Goal: Task Accomplishment & Management: Use online tool/utility

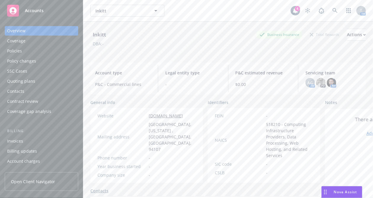
click at [200, 31] on div "Inkitt Business Insurance Total Rewards Actions" at bounding box center [227, 35] width 275 height 12
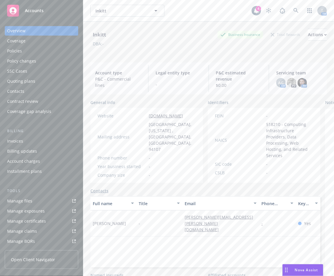
click at [42, 197] on link "Manage files" at bounding box center [41, 200] width 73 height 9
click at [293, 11] on icon at bounding box center [295, 10] width 5 height 5
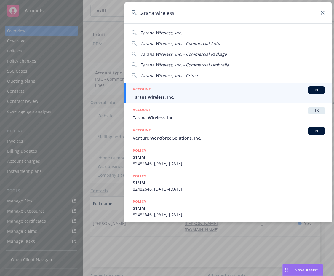
type input "tarana wireless"
click at [155, 99] on span "Tarana Wireless, Inc." at bounding box center [229, 97] width 192 height 6
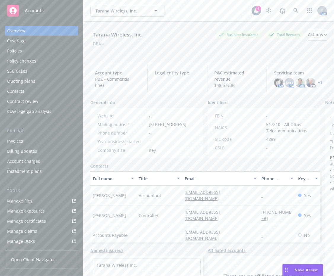
click at [43, 50] on div "Policies" at bounding box center [41, 50] width 69 height 9
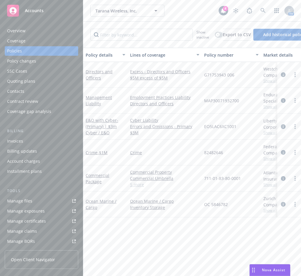
drag, startPoint x: 115, startPoint y: 256, endPoint x: 110, endPoint y: 251, distance: 7.7
click at [118, 206] on div "Policy details Lines of coverage Policy number Market details Effective date Ex…" at bounding box center [192, 160] width 218 height 224
click at [13, 199] on div "Manage files" at bounding box center [19, 200] width 25 height 9
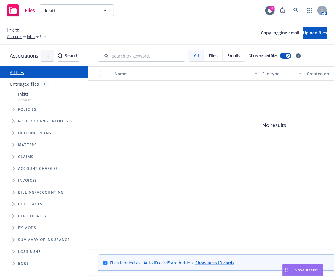
click at [13, 134] on icon "Tree Example" at bounding box center [13, 133] width 2 height 4
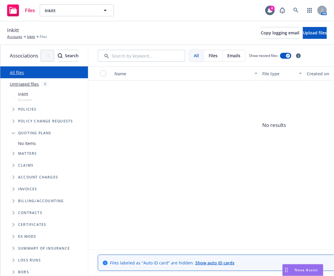
click at [36, 32] on div "Inkitt Accounts Inkitt Files" at bounding box center [27, 32] width 40 height 13
click at [35, 36] on link "Inkitt" at bounding box center [31, 36] width 8 height 5
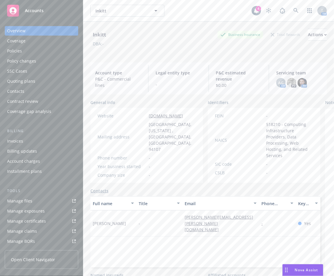
click at [28, 84] on div "Quoting plans" at bounding box center [21, 80] width 28 height 9
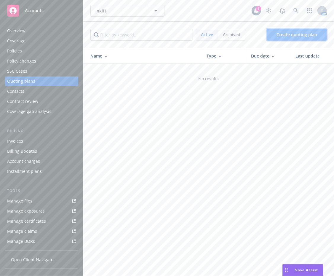
click at [291, 35] on span "Create quoting plan" at bounding box center [296, 35] width 41 height 6
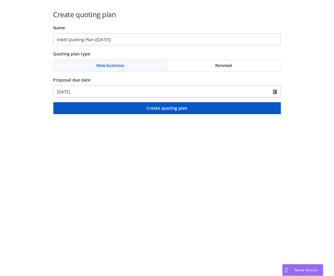
click at [144, 31] on div "Name Inkitt Quoting Plan (2025-08-19)" at bounding box center [166, 34] width 227 height 21
drag, startPoint x: 142, startPoint y: 41, endPoint x: -24, endPoint y: 52, distance: 165.8
click at [0, 52] on html "Create quoting plan Name Inkitt Quoting Plan (2025-08-19) Quoting plan type New…" at bounding box center [167, 57] width 334 height 114
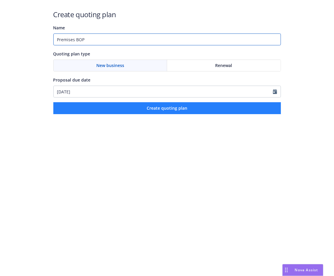
type input "Premises BOP"
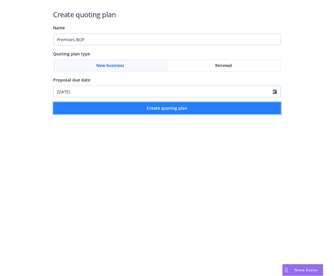
click at [161, 106] on span "Create quoting plan" at bounding box center [167, 108] width 41 height 6
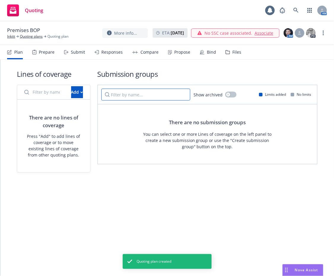
click at [155, 90] on input "Filter by name..." at bounding box center [145, 95] width 89 height 12
click at [71, 90] on button "Add" at bounding box center [77, 92] width 12 height 12
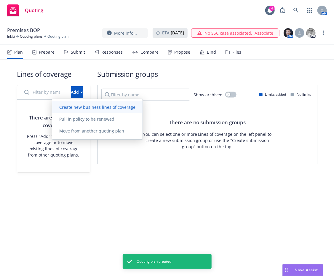
click at [70, 111] on link "Create new business lines of coverage" at bounding box center [97, 107] width 90 height 12
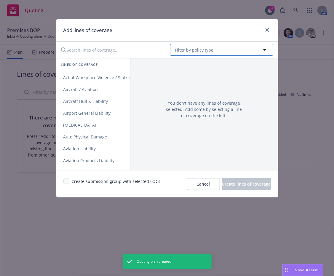
click at [196, 54] on button "Filter by policy type" at bounding box center [221, 50] width 103 height 12
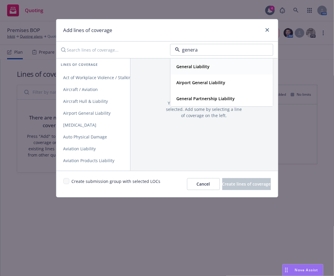
click at [198, 68] on strong "General Liability" at bounding box center [192, 67] width 33 height 6
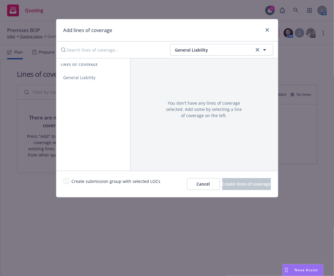
click at [88, 85] on div "Lines of coverage General Liability" at bounding box center [93, 114] width 74 height 112
click at [88, 76] on span "General Liability" at bounding box center [79, 78] width 46 height 6
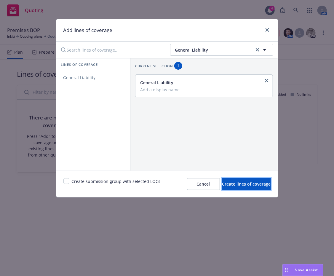
drag, startPoint x: 229, startPoint y: 186, endPoint x: 185, endPoint y: 37, distance: 155.7
click at [185, 40] on div "Add lines of coverage General Liability Lines of coverage General Liability Cur…" at bounding box center [167, 108] width 222 height 178
click at [190, 49] on span "General Liability" at bounding box center [213, 50] width 77 height 6
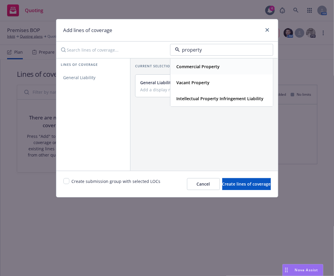
click at [197, 66] on strong "Commercial Property" at bounding box center [197, 67] width 43 height 6
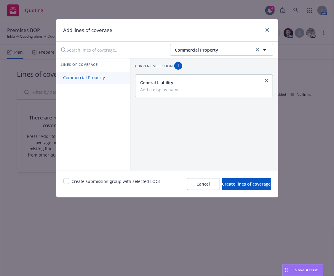
click at [65, 80] on link "Commercial Property" at bounding box center [93, 78] width 74 height 12
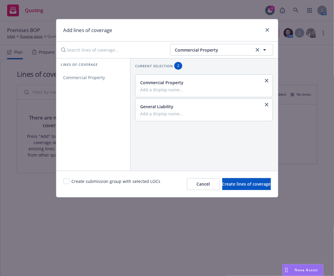
click at [197, 62] on div "Current selection 2" at bounding box center [204, 66] width 138 height 8
click at [207, 50] on span "Commercial Property" at bounding box center [213, 50] width 77 height 6
type input "hired"
click at [213, 75] on div "Commercial Property" at bounding box center [203, 86] width 137 height 22
click at [209, 50] on span "Commercial Property" at bounding box center [213, 50] width 77 height 6
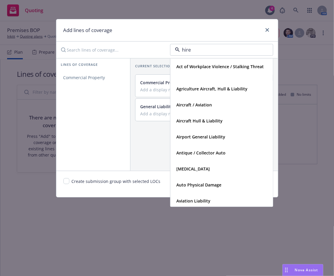
type input "hired"
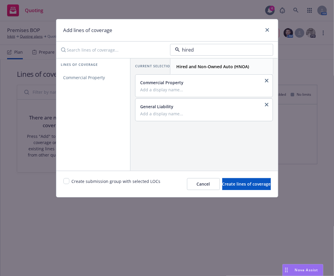
click at [216, 65] on strong "Hired and Non-Owned Auto (HNOA)" at bounding box center [212, 67] width 73 height 6
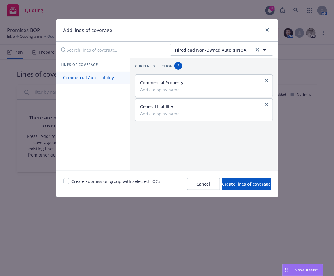
click at [93, 76] on span "Commercial Auto Liability" at bounding box center [88, 78] width 65 height 6
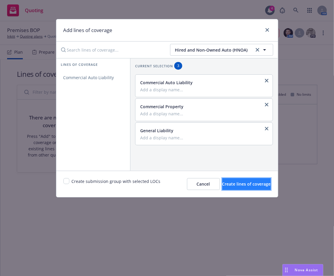
click at [234, 183] on span "Create lines of coverage" at bounding box center [246, 184] width 49 height 6
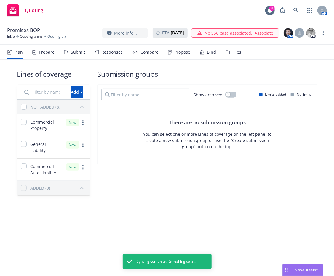
drag, startPoint x: 273, startPoint y: 210, endPoint x: 280, endPoint y: 200, distance: 12.6
click at [273, 210] on div "Lines of coverage Add NOT ADDED (3) Commercial Property New General Liability N…" at bounding box center [166, 140] width 333 height 162
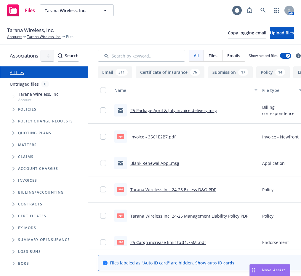
click at [17, 102] on div "Tarana Wireless, Inc. Account" at bounding box center [47, 97] width 82 height 14
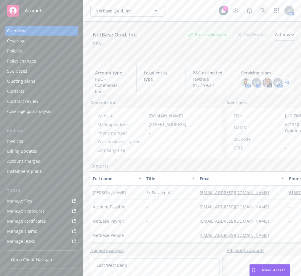
click at [263, 12] on link at bounding box center [263, 11] width 12 height 12
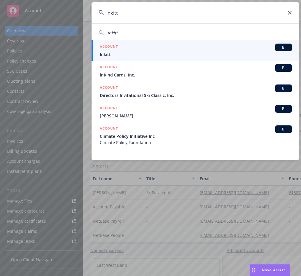
type input "inkitt"
click at [156, 51] on div "ACCOUNT BI" at bounding box center [196, 48] width 192 height 8
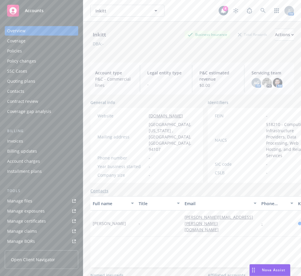
click at [17, 206] on div "Manage exposures" at bounding box center [26, 210] width 38 height 9
click at [3, 205] on div "Overview Coverage Policies Policy changes SSC Cases Quoting plans Contacts Cont…" at bounding box center [41, 147] width 83 height 257
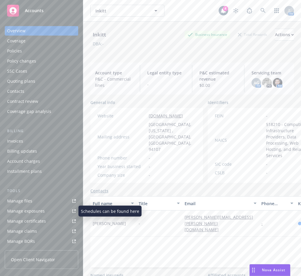
click at [20, 200] on div "Manage files" at bounding box center [19, 200] width 25 height 9
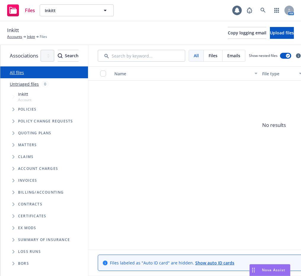
click at [22, 98] on span "Account" at bounding box center [24, 99] width 13 height 5
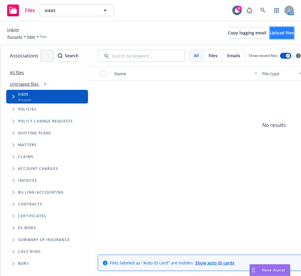
click at [270, 30] on span "Upload files" at bounding box center [282, 33] width 24 height 6
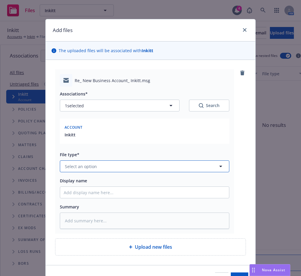
click at [143, 165] on button "Select an option" at bounding box center [144, 166] width 169 height 12
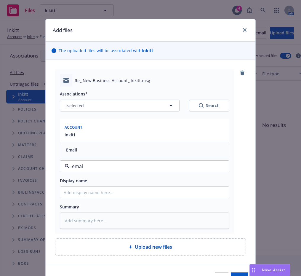
type input "email"
click at [143, 148] on div "Email" at bounding box center [145, 149] width 162 height 9
click at [138, 200] on div "Associations* 1 selected Search Account Inkitt File type* Email Email Display n…" at bounding box center [144, 157] width 169 height 142
click at [138, 196] on div "Associations* 1 selected Search Account Inkitt File type* Email Email Display n…" at bounding box center [144, 157] width 169 height 142
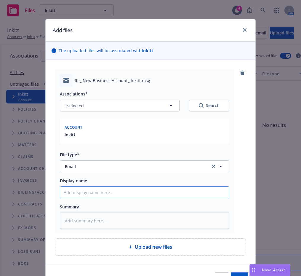
click at [138, 194] on input "Display name" at bounding box center [144, 191] width 169 height 11
type textarea "x"
type input "N"
type textarea "x"
type input "Ne"
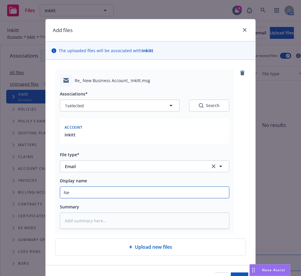
type textarea "x"
type input "New"
type textarea "x"
type input "New"
type textarea "x"
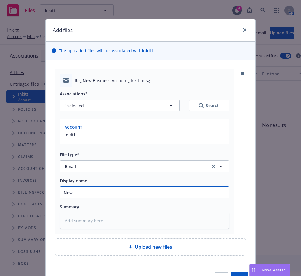
type input "New B"
type textarea "x"
type input "New Bu"
type textarea "x"
type input "New Busi"
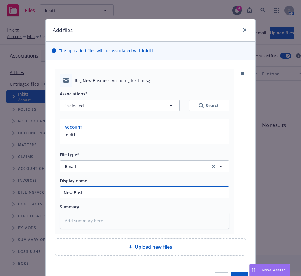
type textarea "x"
type input "New Busin"
type textarea "x"
type input "New Busine"
type textarea "x"
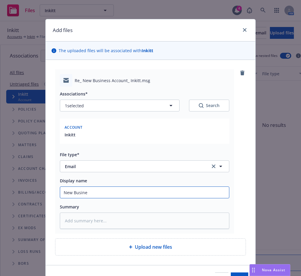
type input "New Busines"
type textarea "x"
type input "New Business"
type textarea "x"
type input "New Business"
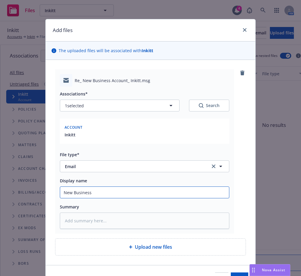
type textarea "x"
type input "New Business E"
type textarea "x"
type input "New Business Em"
type textarea "x"
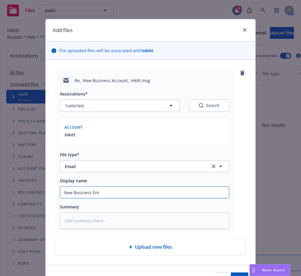
type input "New Business Ema"
type textarea "x"
type input "New Business Emai"
type textarea "x"
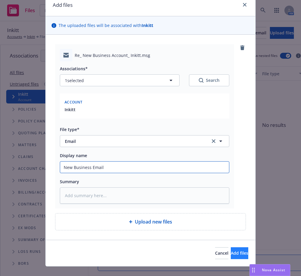
scroll to position [33, 0]
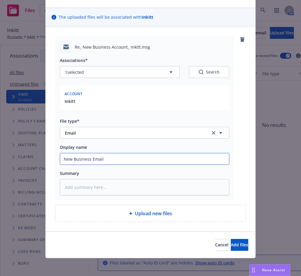
type input "New Business Email"
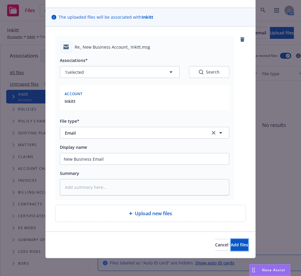
drag, startPoint x: 226, startPoint y: 188, endPoint x: 297, endPoint y: 71, distance: 137.4
click at [243, 81] on div "Add files The uploaded files will be associated with Inkitt Re_ New Business Ac…" at bounding box center [150, 121] width 210 height 272
type textarea "x"
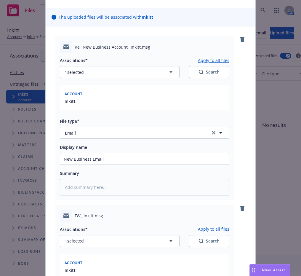
scroll to position [152, 0]
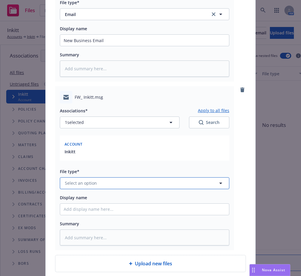
click at [126, 183] on button "Select an option" at bounding box center [144, 183] width 169 height 12
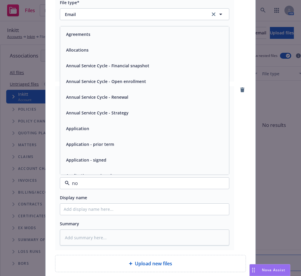
type input "non"
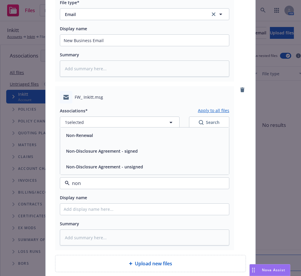
click at [149, 141] on div "Non-Renewal" at bounding box center [144, 135] width 169 height 16
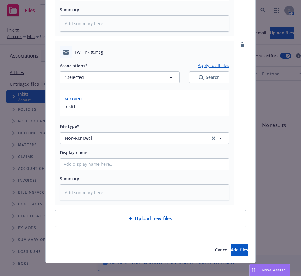
scroll to position [202, 0]
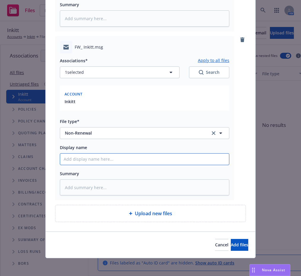
type textarea "x"
type input "H"
type textarea "x"
type input "Ha"
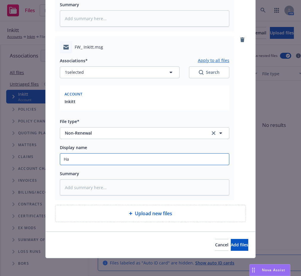
type textarea "x"
type input "Har"
type textarea "x"
type input "Hart"
type textarea "x"
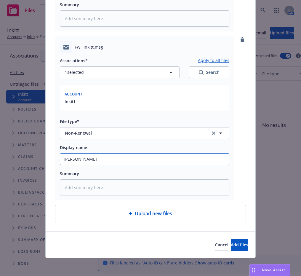
type input "Hartf"
type textarea "x"
type input "Hartfo"
type textarea "x"
type input "Hartfor"
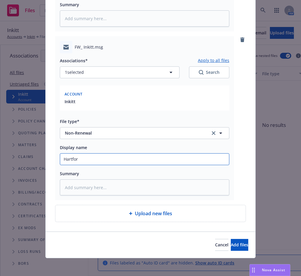
type textarea "x"
type input "Hartford"
type textarea "x"
type input "Hartford"
type textarea "x"
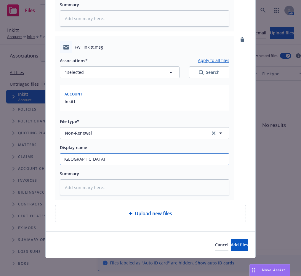
type input "Hartford N"
type textarea "x"
type input "Hartford No"
type textarea "x"
type input "Hartford Non"
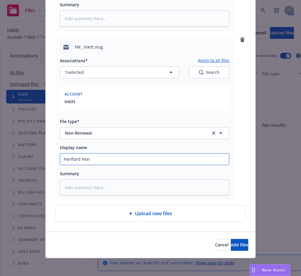
type textarea "x"
type input "Hartford Non"
type textarea "x"
type input "Hartford Non r"
type textarea "x"
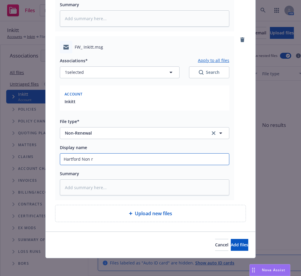
type input "Hartford Non re"
type textarea "x"
type input "Hartford Non ren"
type textarea "x"
type input "Hartford Non rene"
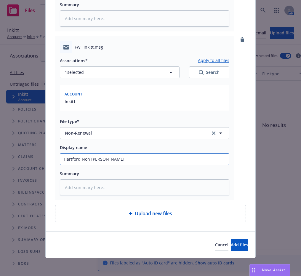
type textarea "x"
type input "Hartford Non renew"
type textarea "x"
type input "Hartford Non renewa"
type textarea "x"
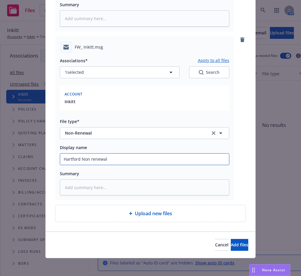
type input "Hartford Non renewal"
type textarea "x"
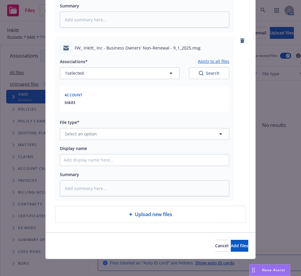
scroll to position [370, 0]
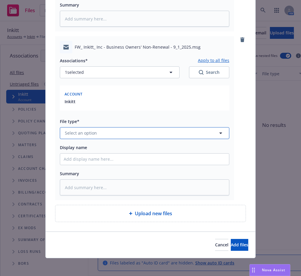
click at [123, 131] on button "Select an option" at bounding box center [144, 133] width 169 height 12
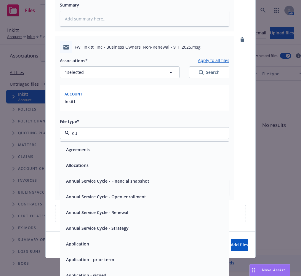
type input "cus"
type textarea "x"
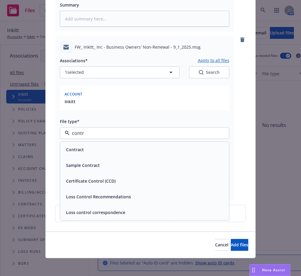
type input "contra"
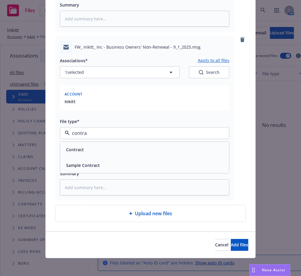
click at [121, 143] on div "Contract" at bounding box center [144, 149] width 169 height 16
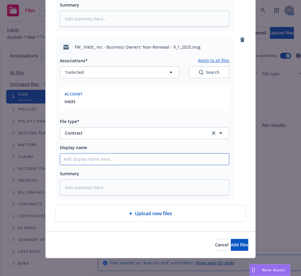
type textarea "x"
type input "L"
type textarea "x"
type input "Le"
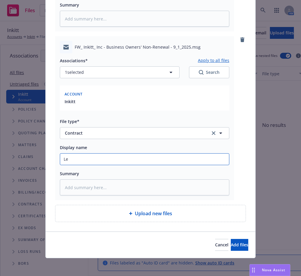
type textarea "x"
type input "Lea"
type textarea "x"
type input "Leas"
type textarea "x"
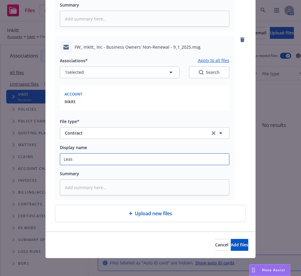
type input "Lease"
type textarea "x"
type input "Lease"
type textarea "x"
type input "Lease A"
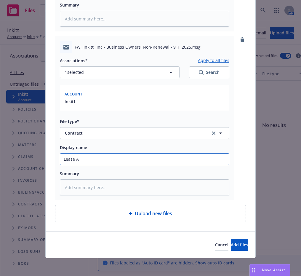
type textarea "x"
type input "Lease Ag"
type textarea "x"
type input "Lease Agre"
type textarea "x"
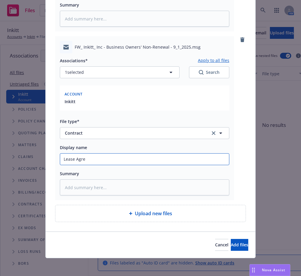
type input "Lease Agree"
type textarea "x"
type input "Lease Agreeme"
type textarea "x"
type input "Lease Agreemen"
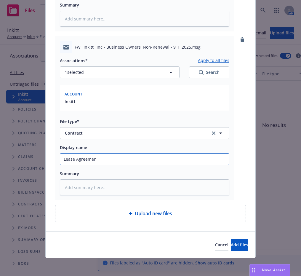
type textarea "x"
type input "Lease Agreement"
type textarea "x"
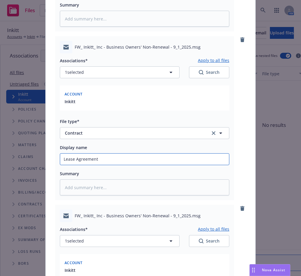
scroll to position [489, 0]
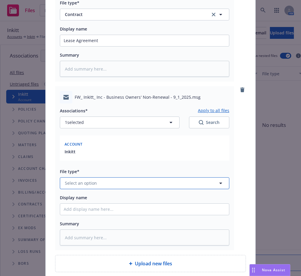
click at [125, 184] on button "Select an option" at bounding box center [144, 183] width 169 height 12
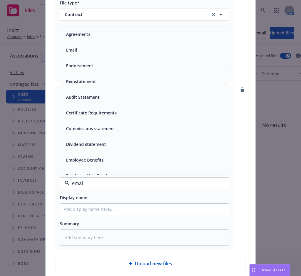
type input "email"
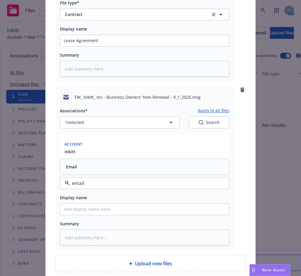
click at [134, 171] on div "Email" at bounding box center [144, 167] width 169 height 16
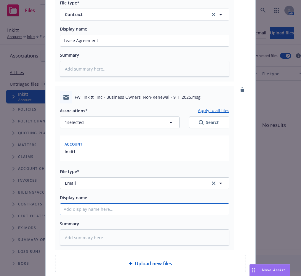
type textarea "x"
type input "P"
type textarea "x"
type input "Pro"
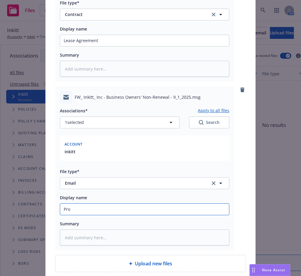
type textarea "x"
type input "Prop"
type textarea "x"
type input "Pro"
type textarea "x"
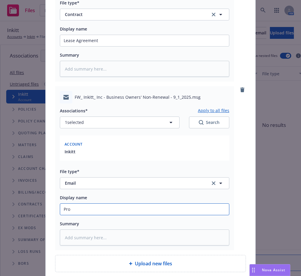
type input "Pr"
type textarea "x"
type input "Pri"
type textarea "x"
type input "Prip"
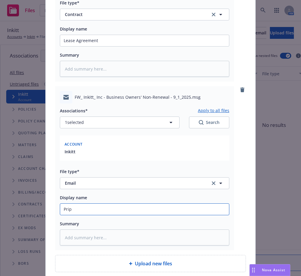
type textarea "x"
type input "Pri"
type textarea "x"
type input "Prio"
type textarea "x"
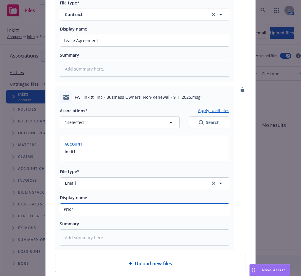
type input "Prior"
type textarea "x"
type input "Prior P"
type textarea "x"
type input "Prior Po"
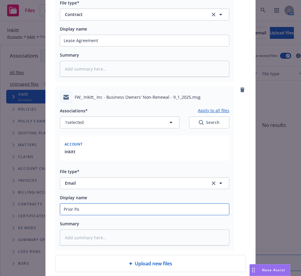
type textarea "x"
type input "Prior Pol"
type textarea "x"
type input "Prior Polic"
type textarea "x"
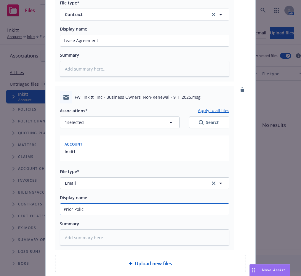
type input "Prior Policy"
type textarea "x"
type input "Prior Policy,"
type textarea "x"
type input "Prior Policy,"
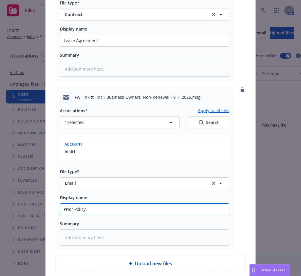
type textarea "x"
type input "Prior Policy, L"
type textarea "x"
type input "Prior Policy, Lo"
type textarea "x"
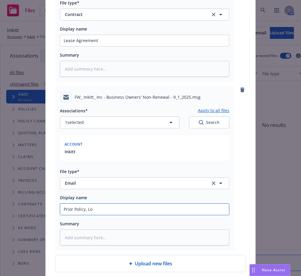
type input "Prior Policy, Los"
type textarea "x"
type input "Prior Policy, Loss"
type textarea "x"
type input "Prior Policy, Loss"
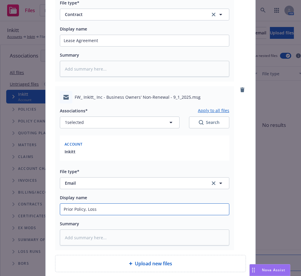
type textarea "x"
type input "Prior Policy, Loss R"
type textarea "x"
type input "Prior Policy, Loss"
type textarea "x"
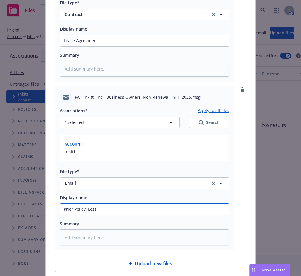
type input "Prior Policy, Loss R"
type textarea "x"
type input "Prior Policy, Loss Ru"
type textarea "x"
type input "Prior Policy, Loss Run"
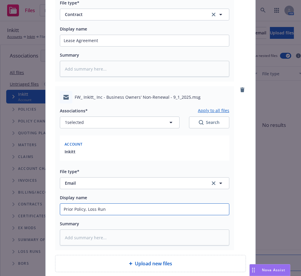
type textarea "x"
type input "Prior Policy, Loss Runs"
type textarea "x"
type input "Prior Policy, Loss Runs,"
type textarea "x"
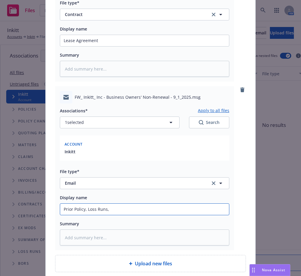
type input "Prior Policy, Loss Runs,"
type textarea "x"
type input "Prior Policy, Loss Runs, a"
type textarea "x"
type input "Prior Policy, Loss Runs, an"
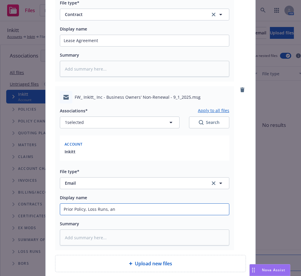
type textarea "x"
type input "Prior Policy, Loss Runs, and"
type textarea "x"
type input "Prior Policy, Loss Runs, and"
type textarea "x"
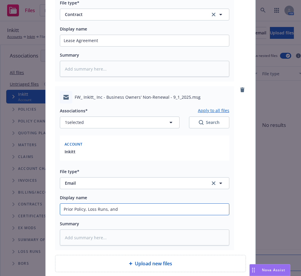
type input "Prior Policy, Loss Runs, and N"
type textarea "x"
type input "Prior Policy, Loss Runs, and Non"
type textarea "x"
type input "Prior Policy, Loss Runs, and Non R"
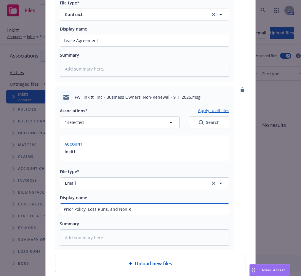
type textarea "x"
type input "Prior Policy, Loss Runs, and Non R"
type textarea "x"
type input "Prior Policy, Loss Runs, and Non Ren"
type textarea "x"
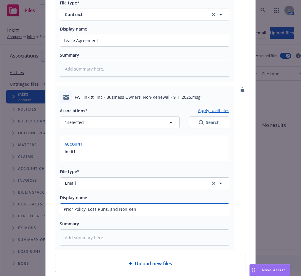
type input "Prior Policy, Loss Runs, and Non Rene"
type textarea "x"
type input "Prior Policy, Loss Runs, and Non Renew"
type textarea "x"
type input "Prior Policy, Loss Runs, and Non Renewal"
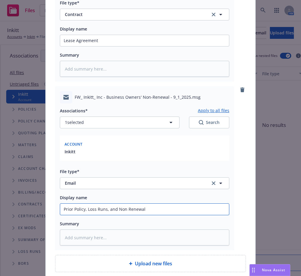
type textarea "x"
type input "Prior Policy, Loss Runs, and Non Renewal"
type textarea "x"
type input "Prior Policy, Loss Runs, and Non Renewal N"
type textarea "x"
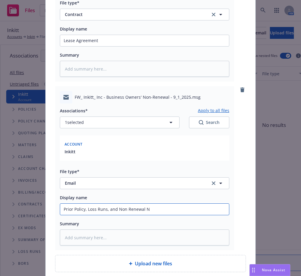
type input "Prior Policy, Loss Runs, and Non Renewal No"
type textarea "x"
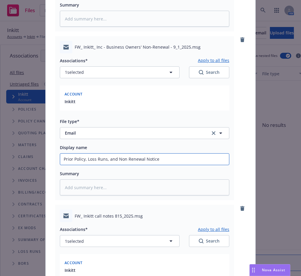
scroll to position [657, 0]
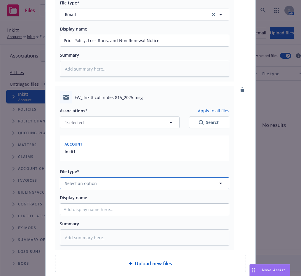
click at [128, 180] on button "Select an option" at bounding box center [144, 183] width 169 height 12
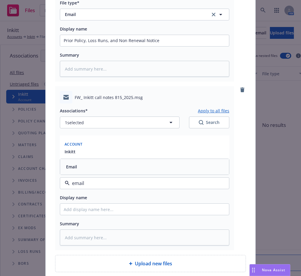
click at [127, 166] on div "Email" at bounding box center [145, 166] width 162 height 9
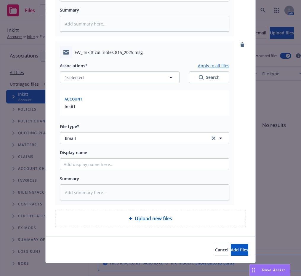
scroll to position [707, 0]
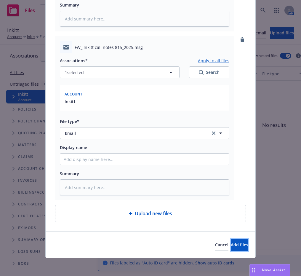
drag, startPoint x: 230, startPoint y: 247, endPoint x: 257, endPoint y: 233, distance: 30.1
click at [231, 247] on button "Add files" at bounding box center [239, 245] width 17 height 12
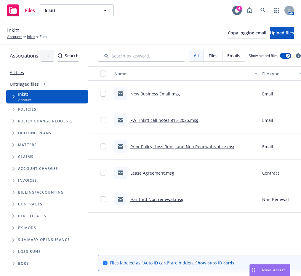
click at [15, 135] on span "Tree Example" at bounding box center [13, 132] width 9 height 9
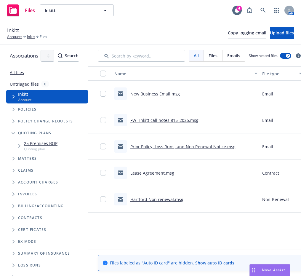
click at [17, 148] on span "Tree Example" at bounding box center [19, 145] width 9 height 9
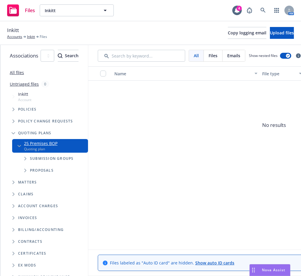
click at [25, 163] on div "Submission groups" at bounding box center [53, 158] width 70 height 12
click at [25, 159] on icon "Tree Example" at bounding box center [25, 159] width 2 height 4
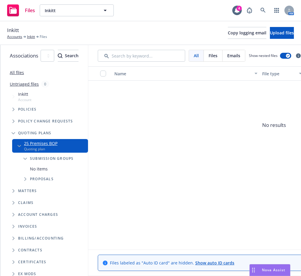
click at [29, 173] on div "Proposals" at bounding box center [53, 179] width 70 height 12
click at [26, 175] on span "Tree Example" at bounding box center [24, 178] width 9 height 9
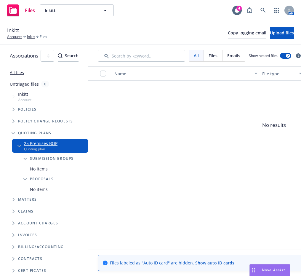
click at [36, 36] on div "Inkitt" at bounding box center [33, 36] width 12 height 5
click at [32, 36] on link "Inkitt" at bounding box center [31, 36] width 8 height 5
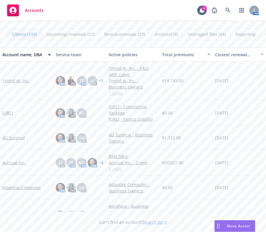
drag, startPoint x: 165, startPoint y: 21, endPoint x: 174, endPoint y: 2, distance: 20.5
click at [165, 20] on div "Accounts 4 AM" at bounding box center [133, 10] width 266 height 21
click at [226, 10] on icon at bounding box center [227, 10] width 5 height 5
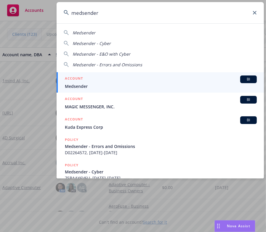
type input "medsender"
click at [159, 78] on div "ACCOUNT BI" at bounding box center [161, 79] width 192 height 8
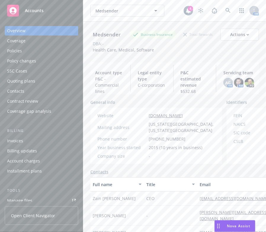
click at [38, 52] on div "Policies" at bounding box center [41, 50] width 69 height 9
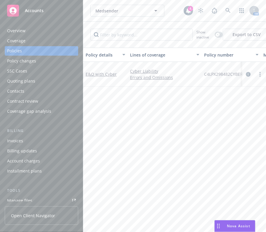
click at [20, 28] on div "Overview" at bounding box center [16, 30] width 18 height 9
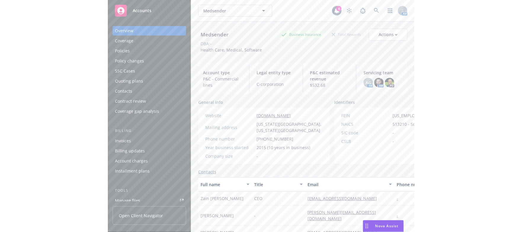
scroll to position [118, 0]
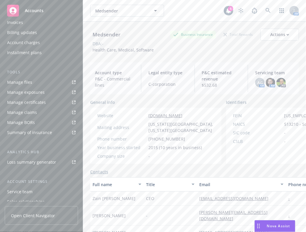
click at [43, 81] on link "Manage files" at bounding box center [41, 82] width 73 height 9
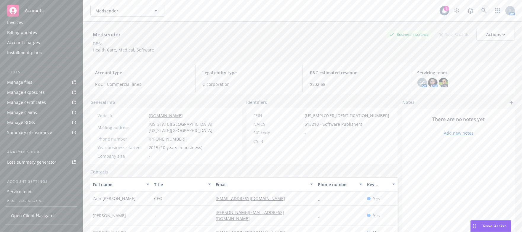
click at [266, 10] on icon at bounding box center [483, 10] width 5 height 5
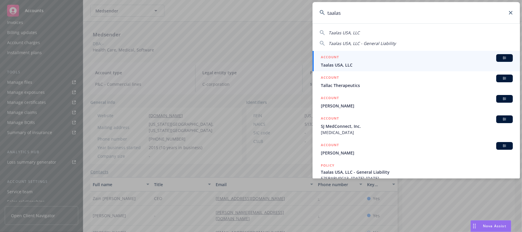
type input "taalas"
click at [266, 60] on div "ACCOUNT BI" at bounding box center [417, 58] width 192 height 8
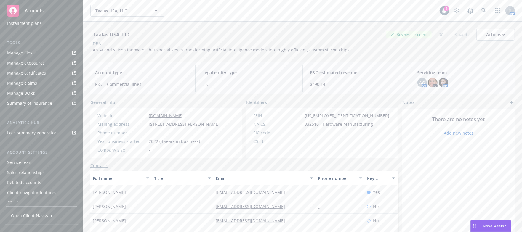
scroll to position [153, 0]
click at [25, 157] on div "Service team" at bounding box center [19, 156] width 25 height 9
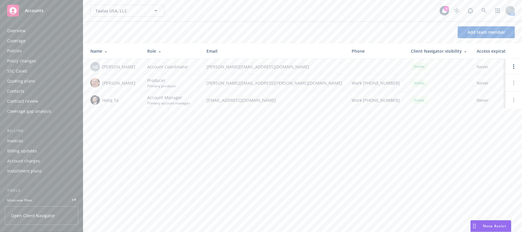
click at [37, 199] on link "Manage files" at bounding box center [41, 200] width 73 height 9
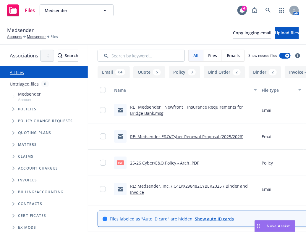
click at [56, 99] on div "Medsender Account" at bounding box center [47, 97] width 82 height 14
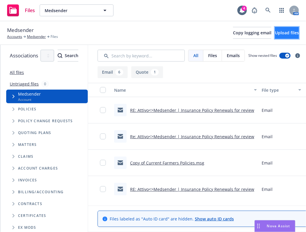
click at [275, 36] on button "Upload files" at bounding box center [287, 33] width 24 height 12
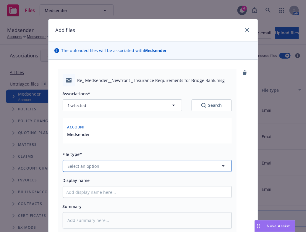
click at [131, 163] on button "Select an option" at bounding box center [147, 166] width 169 height 12
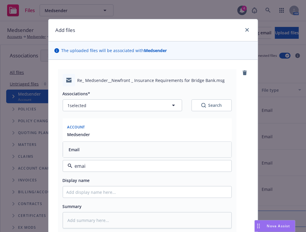
type input "email"
click at [122, 152] on div "Email" at bounding box center [148, 149] width 162 height 9
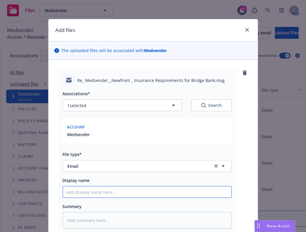
click at [125, 193] on input "Display name" at bounding box center [147, 191] width 169 height 11
type textarea "x"
type input "C"
type textarea "x"
type input "Co"
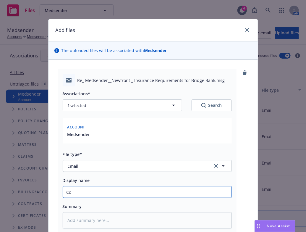
type textarea "x"
type input "Cop"
type textarea "x"
type input "Copy"
type textarea "x"
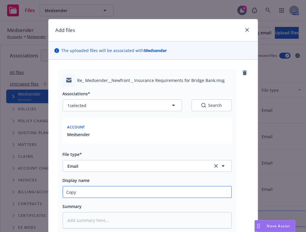
type input "Copy"
type textarea "x"
type input "Copy o"
type textarea "x"
type input "Copy of"
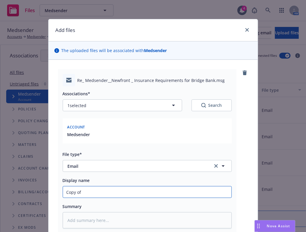
type textarea "x"
type input "Copy of"
type textarea "x"
type input "Copy of E"
type textarea "x"
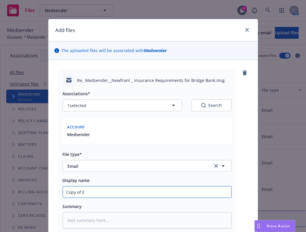
type input "Copy of Ex"
type textarea "x"
type input "Copy of Expi"
type textarea "x"
type input "Copy of Expir"
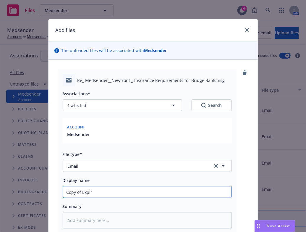
type textarea "x"
type input "Copy of Expiri"
type textarea "x"
type input "Copy of Expirin"
type textarea "x"
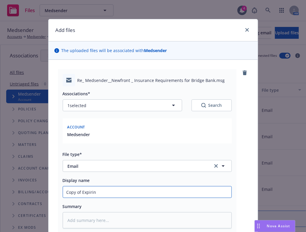
type input "Copy of Expiring"
type textarea "x"
type input "Copy of Expiring"
type textarea "x"
type input "Copy of Expiring F"
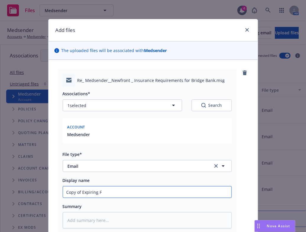
type textarea "x"
type input "Copy of Expiring Fa"
type textarea "x"
type input "Copy of Expiring Farm"
type textarea "x"
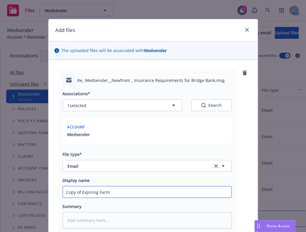
type input "Copy of Expiring Farme"
type textarea "x"
type input "Copy of Expiring Farmers"
type textarea "x"
type input "Copy of Expiring Farmers P"
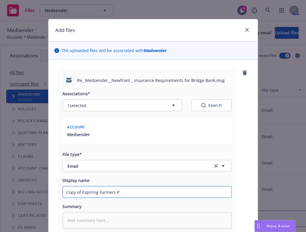
type textarea "x"
type input "Copy of Expiring Farmers Po"
type textarea "x"
type input "Copy of Expiring Farmers Pol"
type textarea "x"
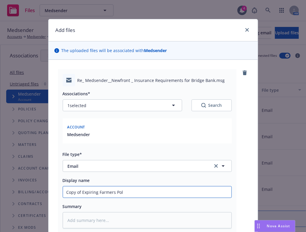
type input "Copy of Expiring Farmers Poli"
type textarea "x"
type input "Copy of Expiring Farmers Polic"
type textarea "x"
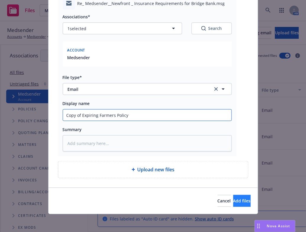
type input "Copy of Expiring Farmers Policy"
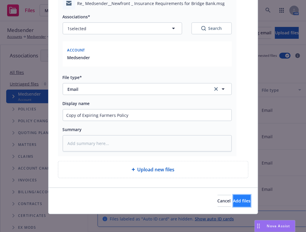
click at [234, 199] on span "Add files" at bounding box center [242, 201] width 17 height 6
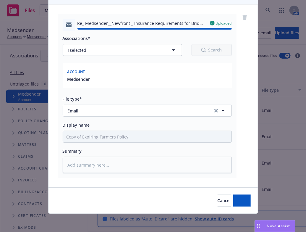
type textarea "x"
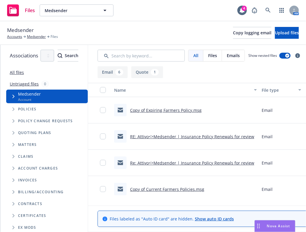
click at [173, 42] on div "Medsender Accounts Medsender Files Copy logging email Upload files" at bounding box center [153, 33] width 306 height 24
click at [179, 36] on div "Medsender Accounts Medsender Files Copy logging email Upload files" at bounding box center [153, 32] width 292 height 13
click at [266, 11] on link at bounding box center [269, 10] width 12 height 12
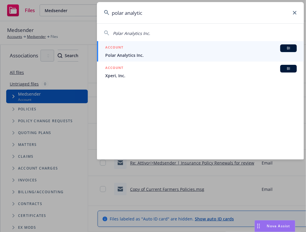
type input "polar analytic"
click at [198, 49] on div "ACCOUNT BI" at bounding box center [201, 48] width 192 height 8
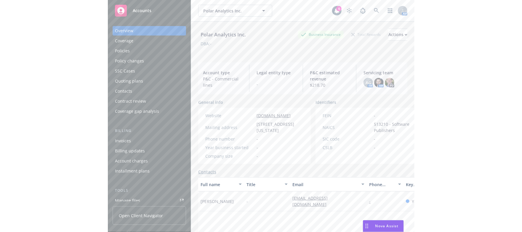
scroll to position [118, 0]
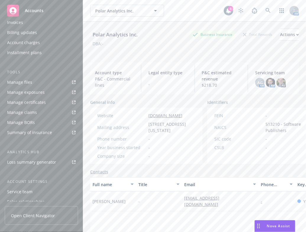
click at [47, 78] on link "Manage files" at bounding box center [41, 82] width 73 height 9
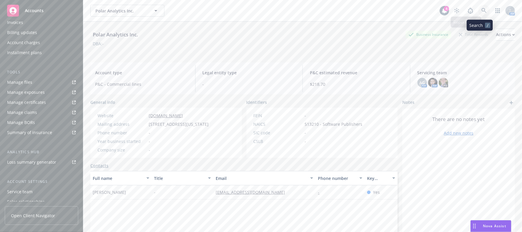
click at [306, 12] on icon at bounding box center [483, 10] width 5 height 5
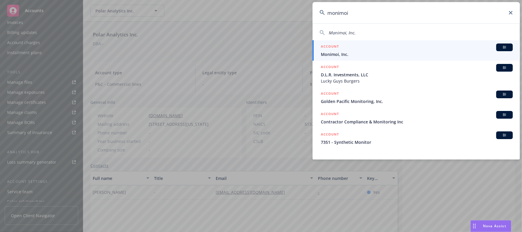
type input "monimoi"
click at [306, 48] on div "ACCOUNT BI" at bounding box center [417, 48] width 192 height 8
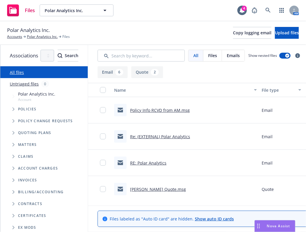
click at [16, 132] on span "Tree Example" at bounding box center [13, 132] width 9 height 9
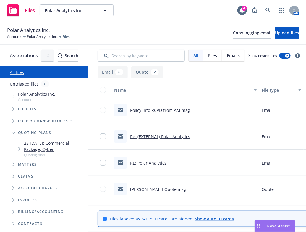
click at [15, 153] on span "Tree Example" at bounding box center [19, 148] width 9 height 9
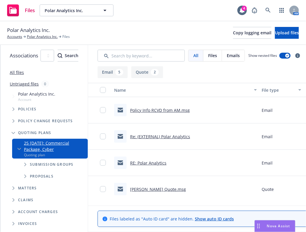
click at [24, 165] on span "Tree Example" at bounding box center [24, 164] width 9 height 9
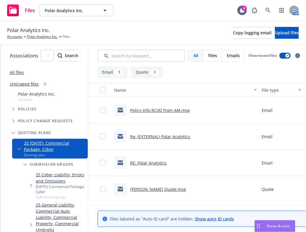
click at [33, 187] on span "Tree Example" at bounding box center [30, 185] width 9 height 9
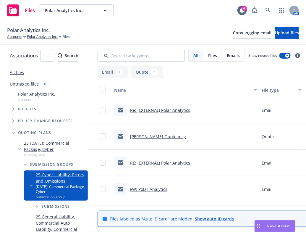
click at [71, 147] on link "25 [DATE]: Commercial Package, Cyber" at bounding box center [55, 146] width 62 height 12
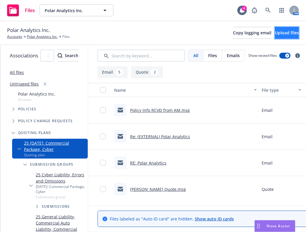
click at [289, 33] on span "Upload files" at bounding box center [287, 33] width 24 height 6
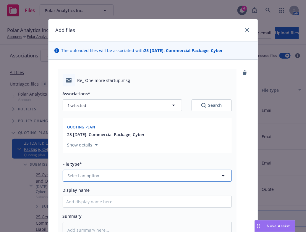
click at [134, 173] on button "Select an option" at bounding box center [147, 176] width 169 height 12
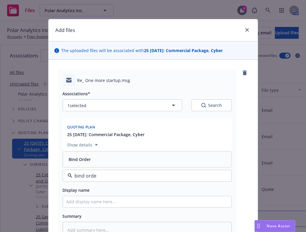
type input "bind order"
click at [92, 157] on div "Bind Order" at bounding box center [148, 159] width 162 height 9
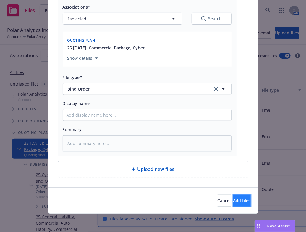
click at [234, 200] on span "Add files" at bounding box center [242, 201] width 17 height 6
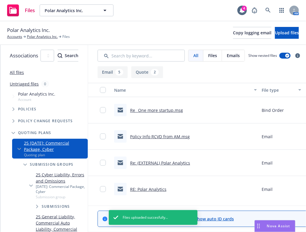
click at [56, 184] on link "25 Cyber Liability, Errors and Omissions" at bounding box center [61, 178] width 50 height 12
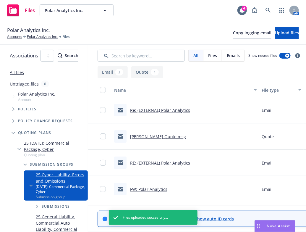
click at [179, 134] on link "[PERSON_NAME] Quote.msg" at bounding box center [158, 137] width 56 height 6
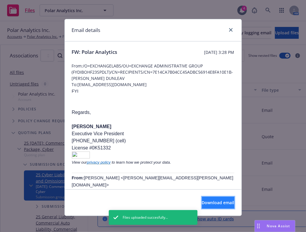
click at [220, 198] on button "Download email" at bounding box center [218, 203] width 33 height 12
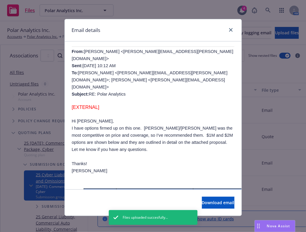
scroll to position [237, 0]
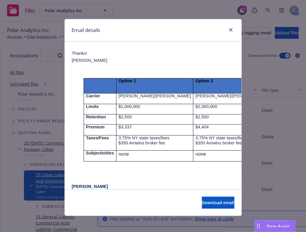
click at [218, 64] on p at bounding box center [153, 67] width 163 height 7
click at [229, 30] on icon "close" at bounding box center [231, 30] width 4 height 4
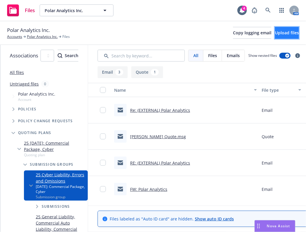
click at [275, 33] on span "Upload files" at bounding box center [287, 33] width 24 height 6
click at [52, 205] on span "Submissions" at bounding box center [56, 207] width 28 height 4
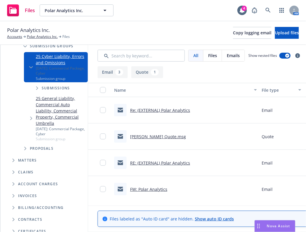
click at [36, 85] on span "Tree Example" at bounding box center [36, 87] width 9 height 9
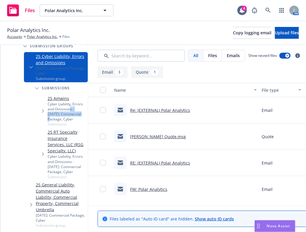
click at [66, 107] on div "Cyber Liability, Errors and Omissions - [DATE]: Commercial Package, Cyber" at bounding box center [67, 112] width 38 height 20
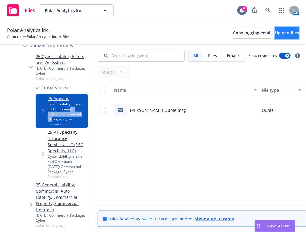
click at [282, 32] on span "Upload files" at bounding box center [287, 33] width 24 height 6
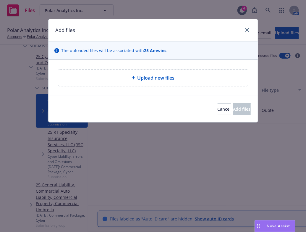
type textarea "x"
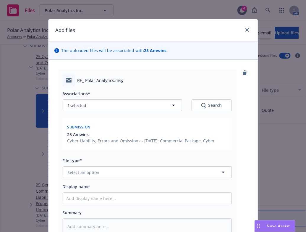
click at [147, 165] on div "File type* Select an option" at bounding box center [147, 167] width 169 height 21
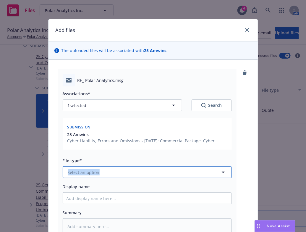
click at [147, 173] on button "Select an option" at bounding box center [147, 172] width 169 height 12
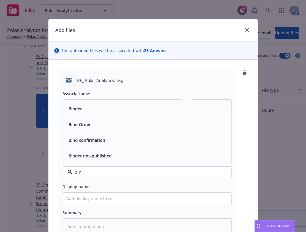
type input "bind"
click at [120, 117] on div "Bind Order" at bounding box center [147, 125] width 169 height 16
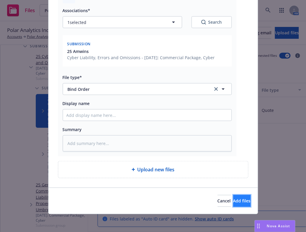
click at [234, 201] on span "Add files" at bounding box center [242, 201] width 17 height 6
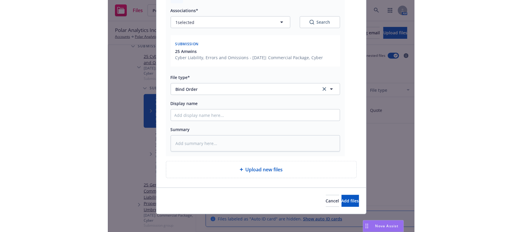
scroll to position [62, 0]
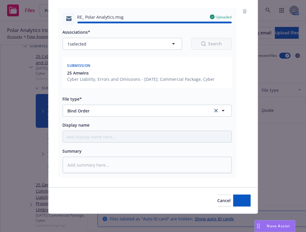
type textarea "x"
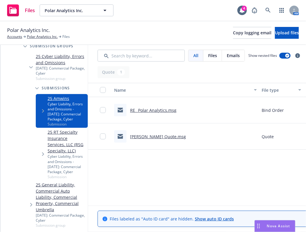
click at [178, 24] on div "Polar Analytics Inc. Accounts Polar Analytics Inc. Files Copy logging email Upl…" at bounding box center [153, 33] width 306 height 24
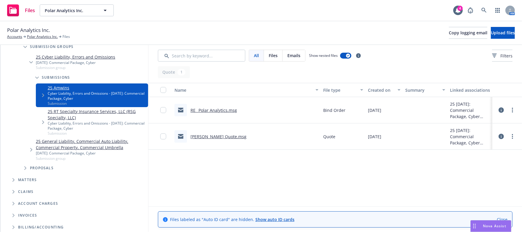
scroll to position [112, 0]
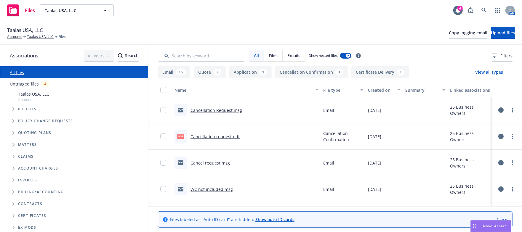
click at [220, 110] on link "Cancellation Request.msg" at bounding box center [216, 110] width 52 height 6
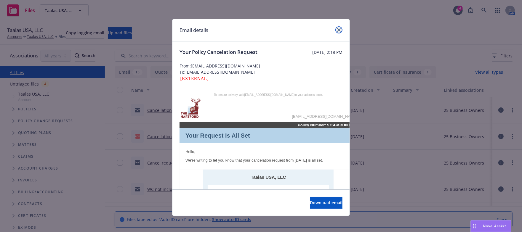
click at [337, 32] on link "close" at bounding box center [338, 29] width 7 height 7
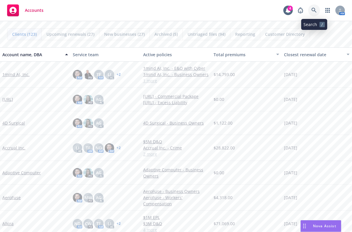
click at [313, 9] on icon at bounding box center [314, 10] width 5 height 5
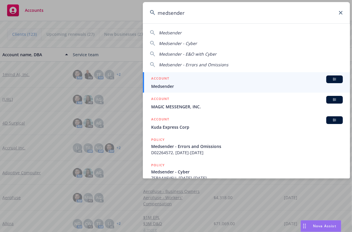
type input "medsender"
click at [222, 84] on span "Medsender" at bounding box center [247, 86] width 192 height 6
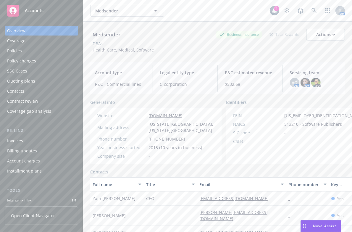
click at [11, 55] on div "Policies" at bounding box center [14, 50] width 15 height 9
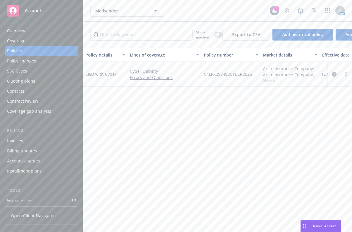
click at [35, 30] on div "Overview" at bounding box center [41, 30] width 69 height 9
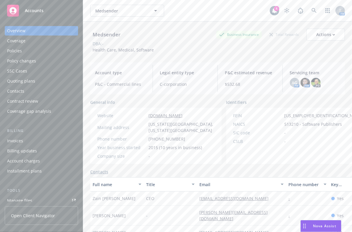
scroll to position [118, 0]
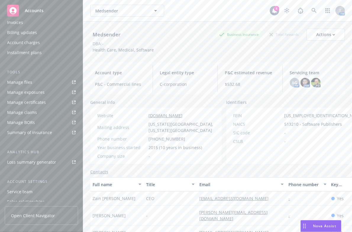
click at [48, 79] on link "Manage files" at bounding box center [41, 82] width 73 height 9
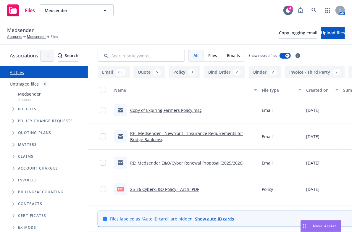
click at [14, 108] on icon "Tree Example" at bounding box center [13, 109] width 2 height 4
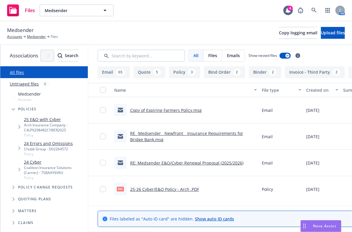
click at [28, 129] on div "Arch Insurance Company - C4LPX298482CYBER2025" at bounding box center [55, 128] width 62 height 10
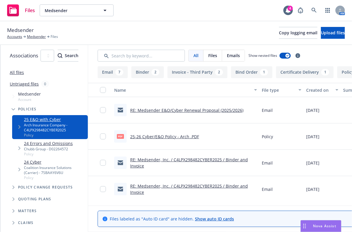
click at [199, 136] on link "25-26 Cyber/E&O Policy - Arch .PDF" at bounding box center [164, 137] width 69 height 6
click at [10, 196] on span "Tree Example" at bounding box center [13, 198] width 9 height 9
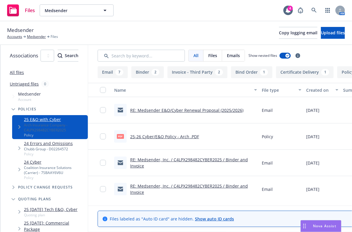
scroll to position [118, 0]
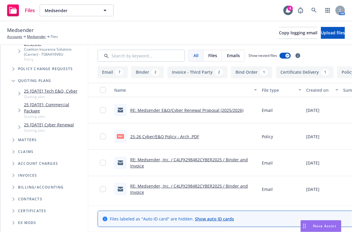
click at [19, 94] on icon "Tree Example" at bounding box center [19, 94] width 2 height 4
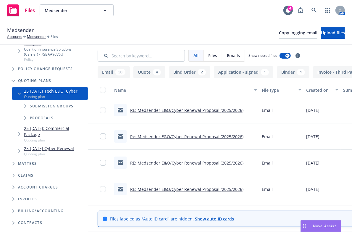
click at [23, 108] on span "Tree Example" at bounding box center [24, 106] width 9 height 9
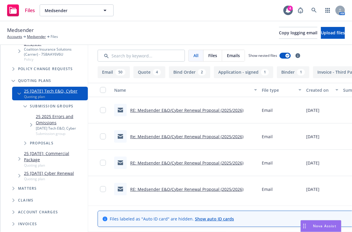
click at [30, 122] on span "Tree Example" at bounding box center [30, 124] width 9 height 9
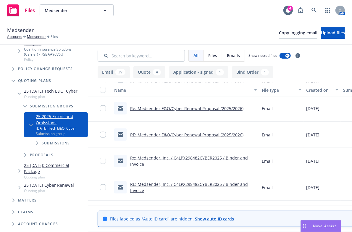
scroll to position [118, 0]
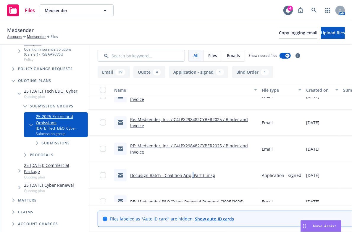
click at [214, 176] on link "Docusign Batch - Coalition App, Part C.msg" at bounding box center [172, 176] width 85 height 6
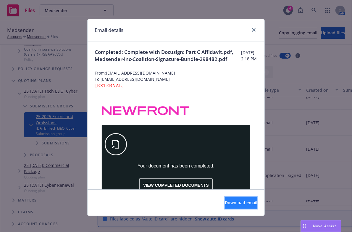
click at [225, 198] on button "Download email" at bounding box center [241, 203] width 33 height 12
click at [252, 29] on icon "close" at bounding box center [254, 30] width 4 height 4
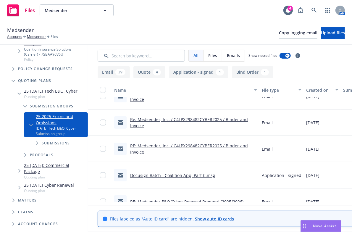
click at [206, 12] on div "Files Medsender Medsender 4 AM" at bounding box center [176, 10] width 352 height 21
click at [194, 17] on div "Files Medsender Medsender 4 AM" at bounding box center [176, 10] width 352 height 21
click at [314, 9] on icon at bounding box center [314, 10] width 5 height 5
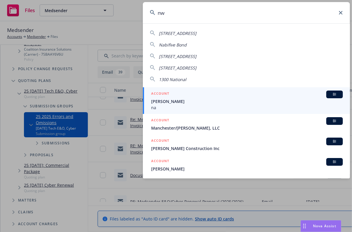
type input "n"
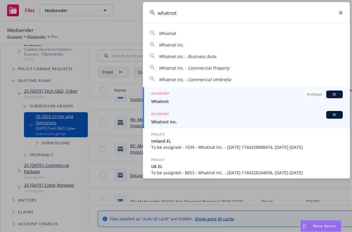
type input "whatnot"
click at [203, 123] on span "Whatnot Inc." at bounding box center [247, 122] width 192 height 6
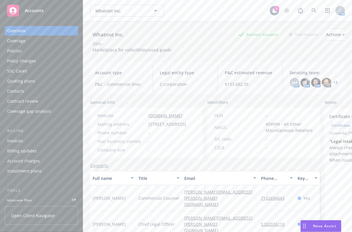
scroll to position [118, 0]
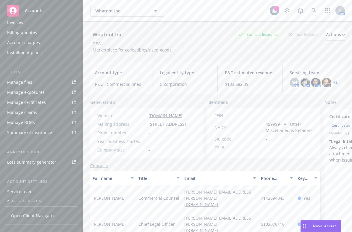
click at [38, 79] on link "Manage files" at bounding box center [41, 82] width 73 height 9
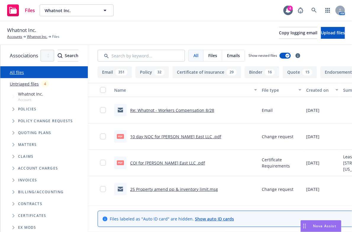
click at [11, 135] on span "Tree Example" at bounding box center [13, 132] width 9 height 9
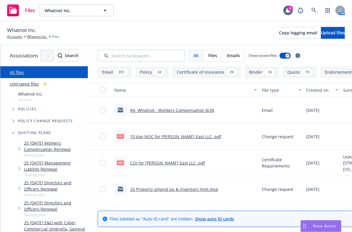
click at [28, 150] on link "25 [DATE] Workers' Compensation Renewal" at bounding box center [55, 146] width 62 height 12
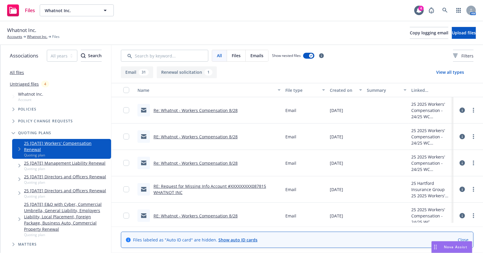
click at [11, 112] on span "Tree Example" at bounding box center [13, 108] width 9 height 9
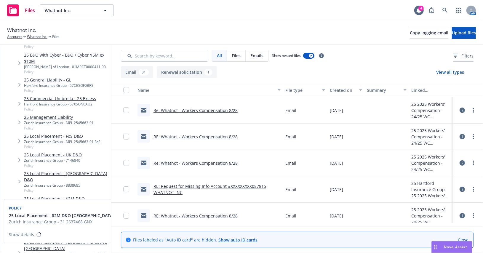
scroll to position [295, 0]
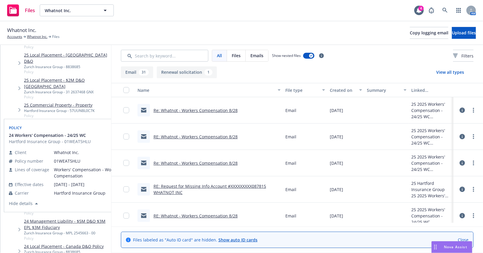
drag, startPoint x: 95, startPoint y: 187, endPoint x: 70, endPoint y: 187, distance: 24.6
click at [70, 205] on div "Hartford Insurance Group - 01WEAT5HLU" at bounding box center [61, 207] width 75 height 5
